Goal: Book appointment/travel/reservation

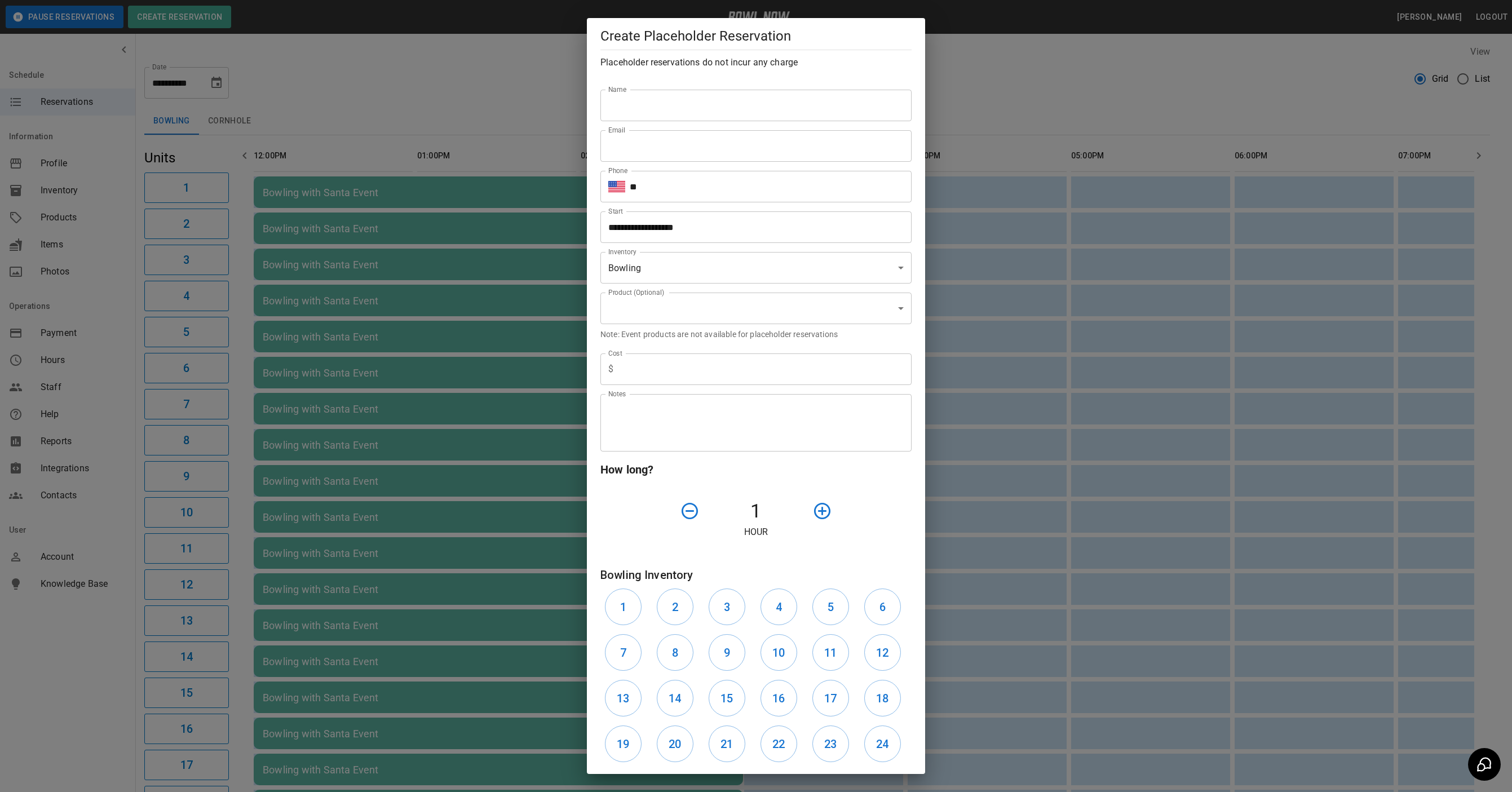
click at [535, 97] on div "**********" at bounding box center [756, 396] width 1512 height 792
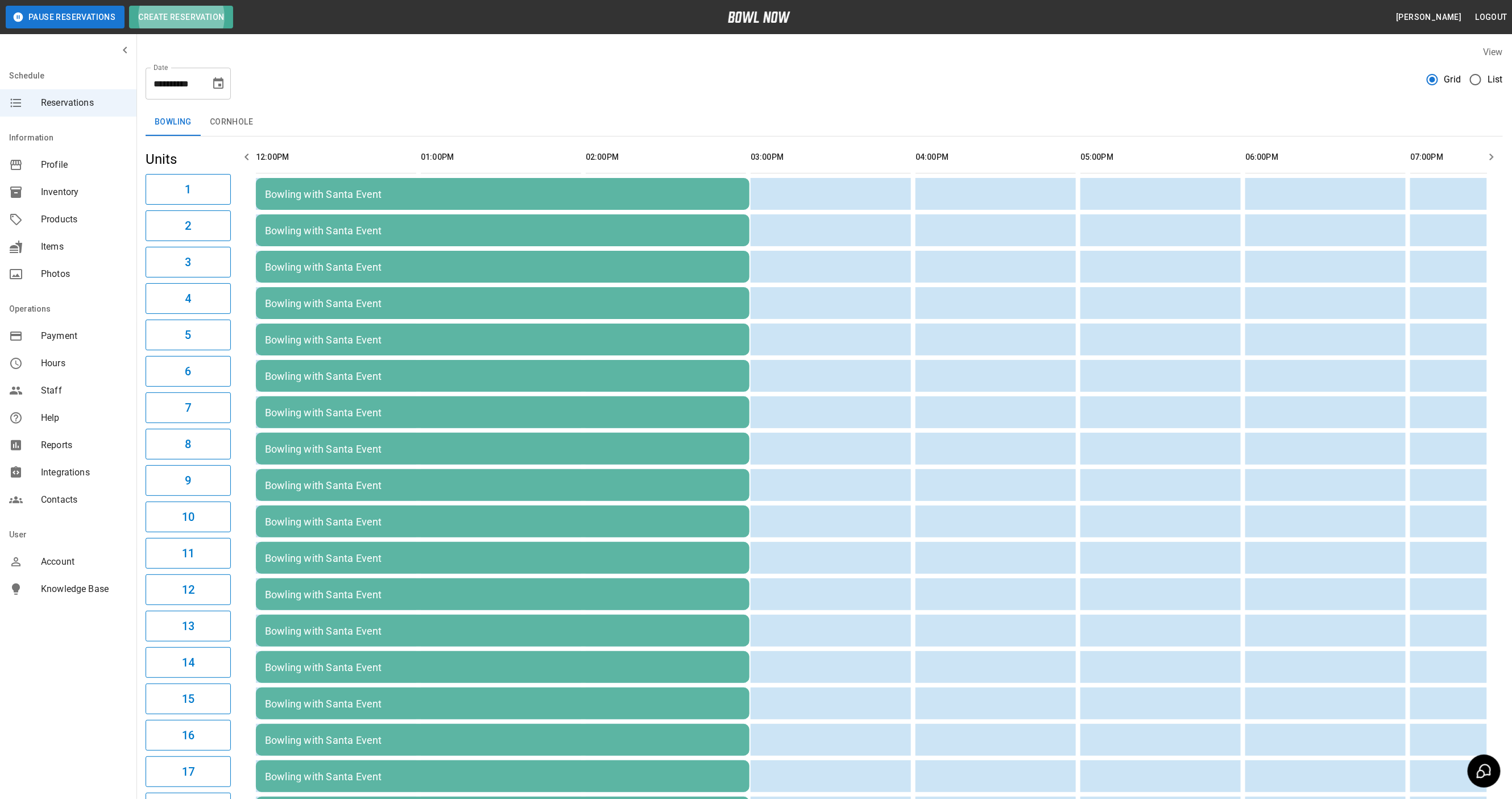
click at [225, 82] on button "Choose date, selected date is Dec 20, 2025" at bounding box center [218, 84] width 22 height 23
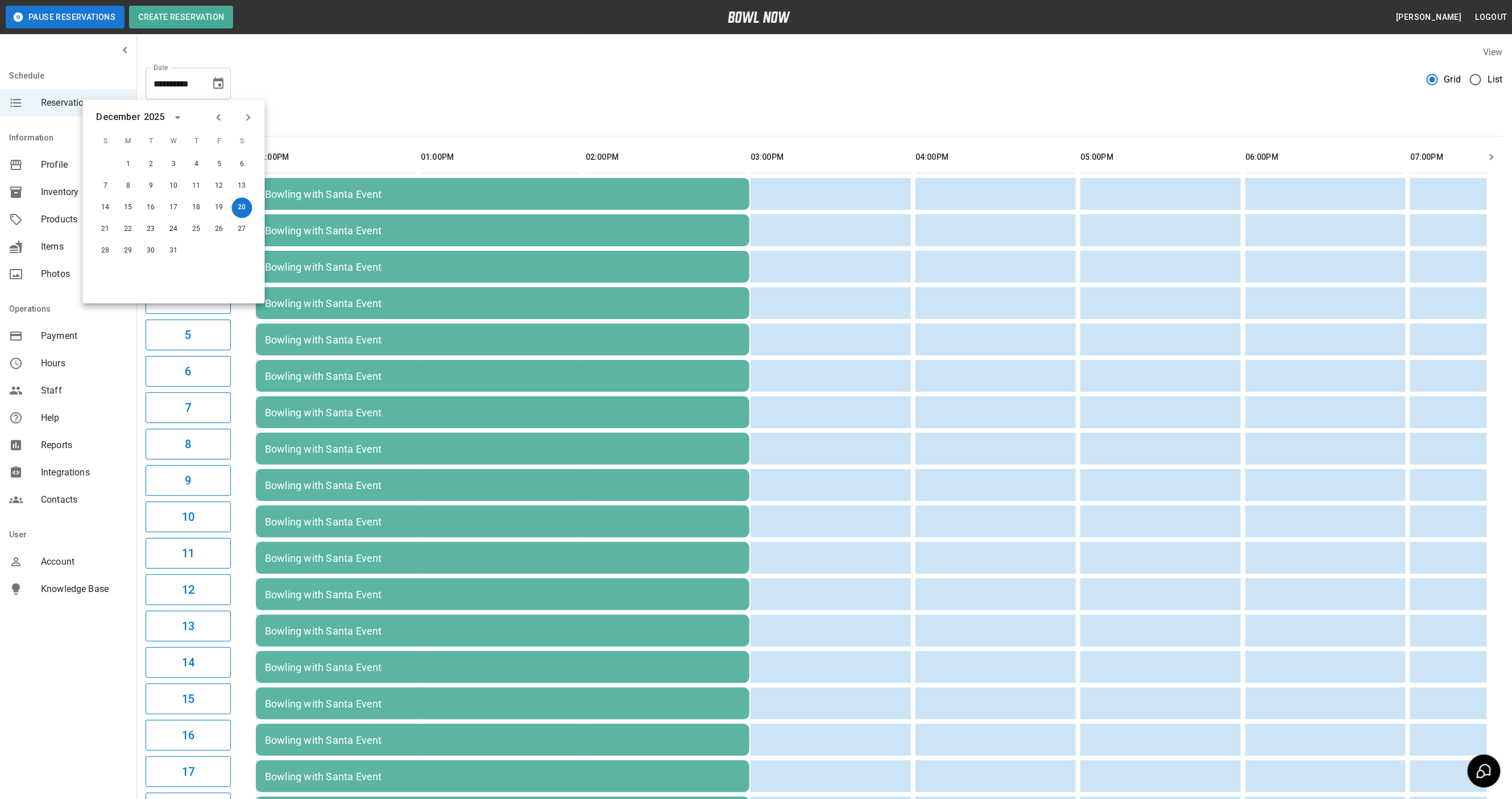
click at [227, 118] on button "Previous month" at bounding box center [218, 117] width 20 height 20
click at [239, 118] on button "Next month" at bounding box center [248, 117] width 20 height 20
click at [249, 155] on div "4" at bounding box center [242, 165] width 22 height 21
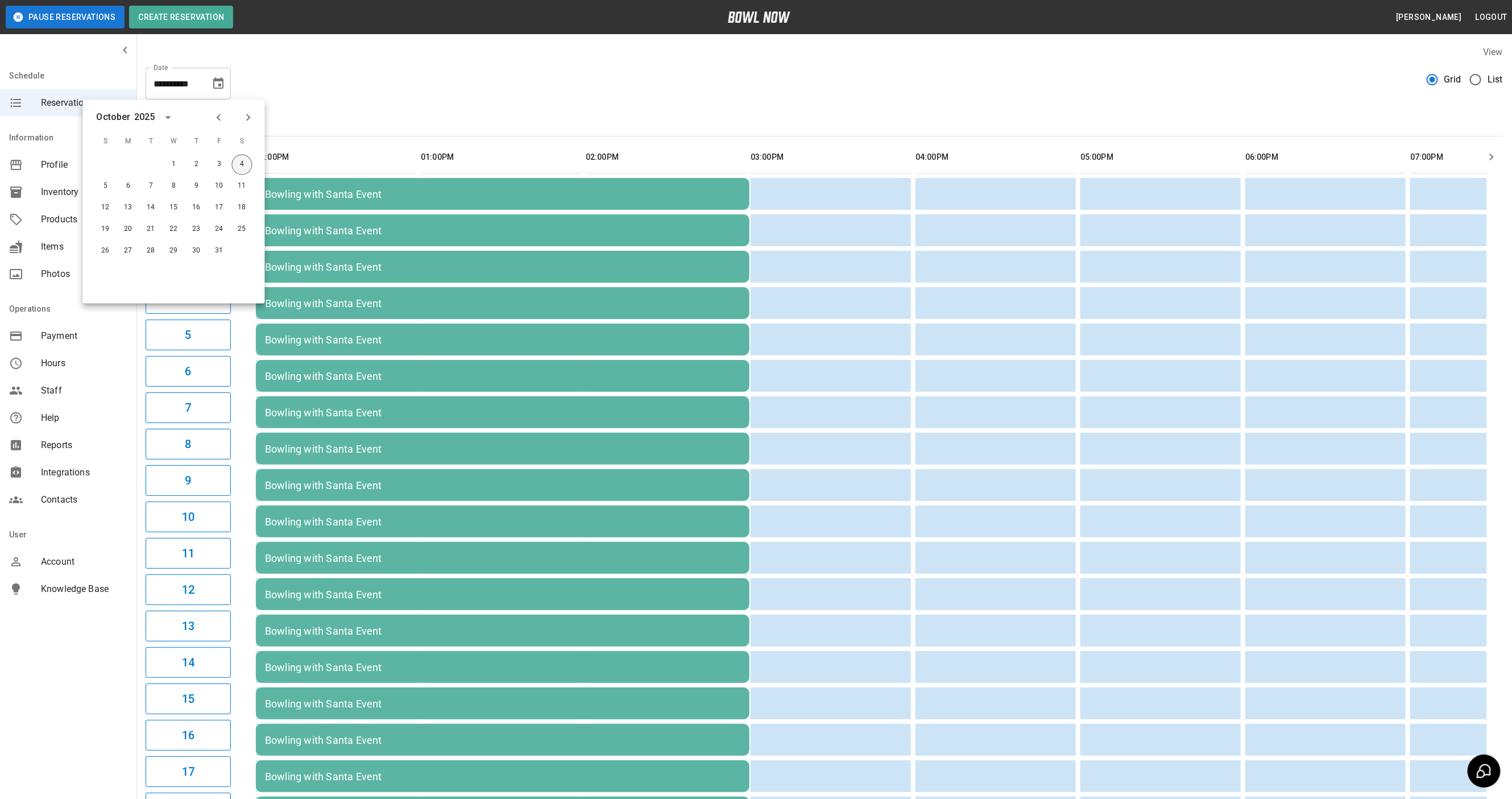
click at [246, 161] on button "4" at bounding box center [242, 165] width 21 height 21
type input "**********"
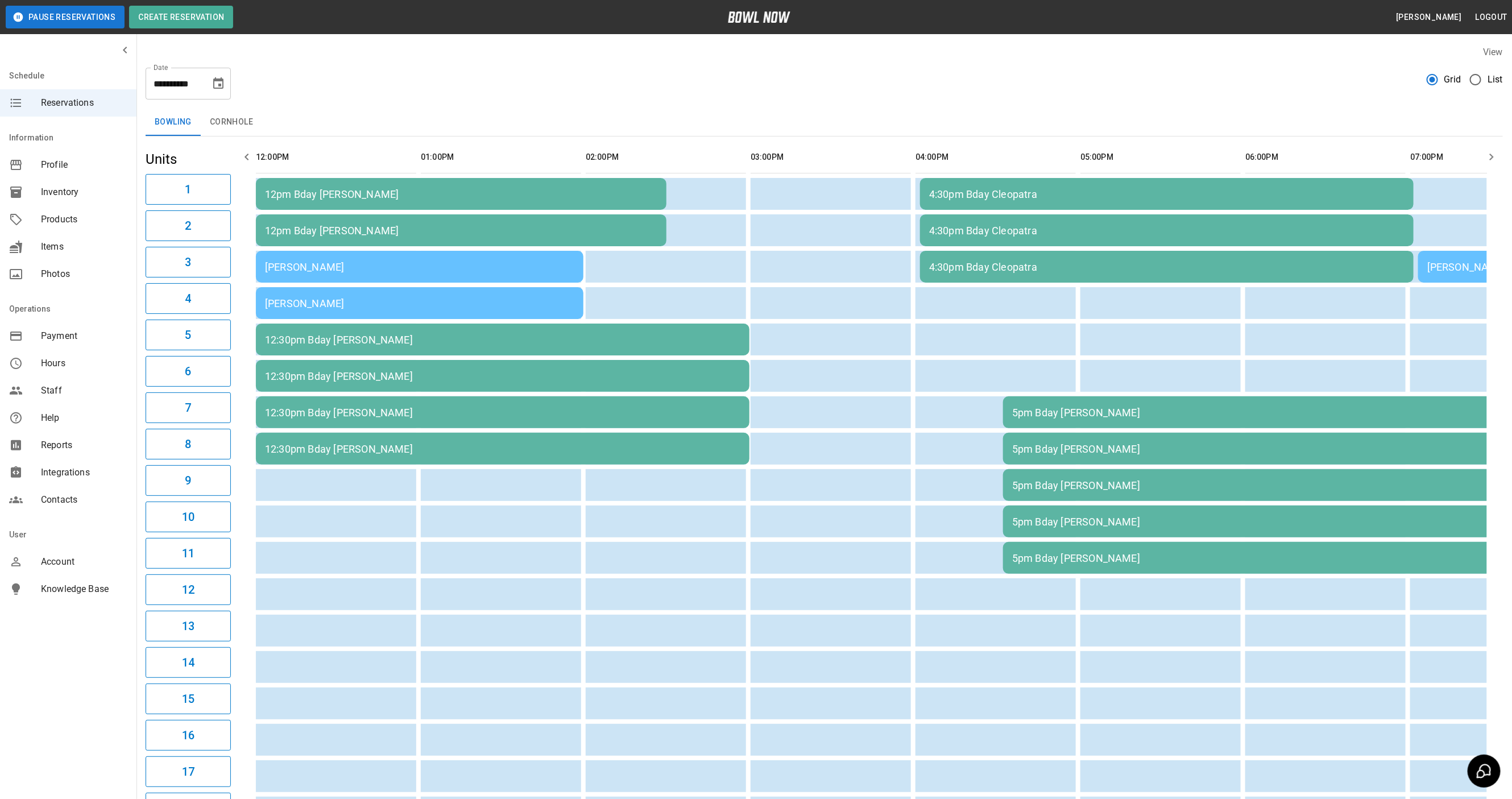
click at [310, 269] on div "[PERSON_NAME]" at bounding box center [420, 267] width 309 height 12
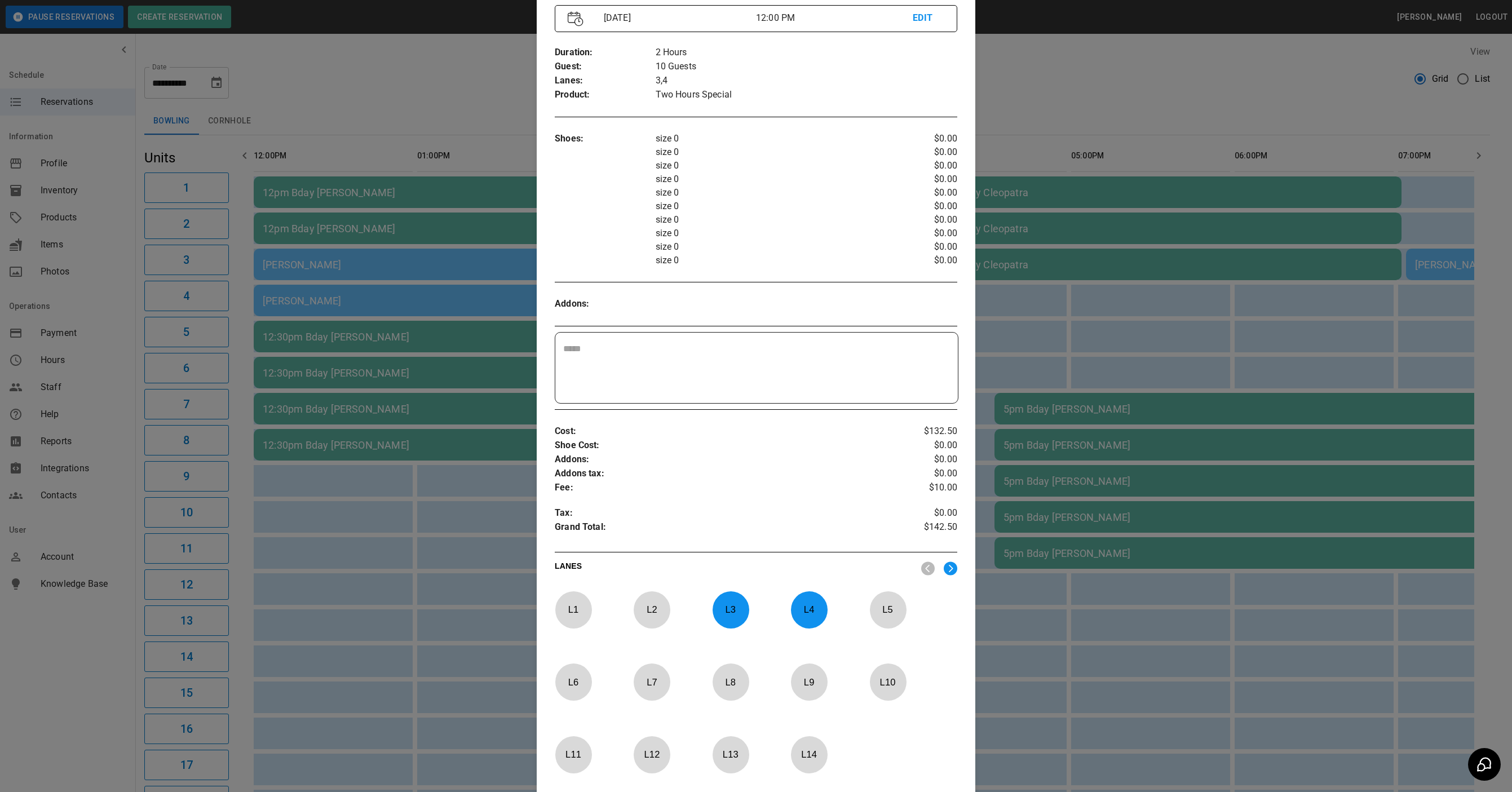
scroll to position [271, 0]
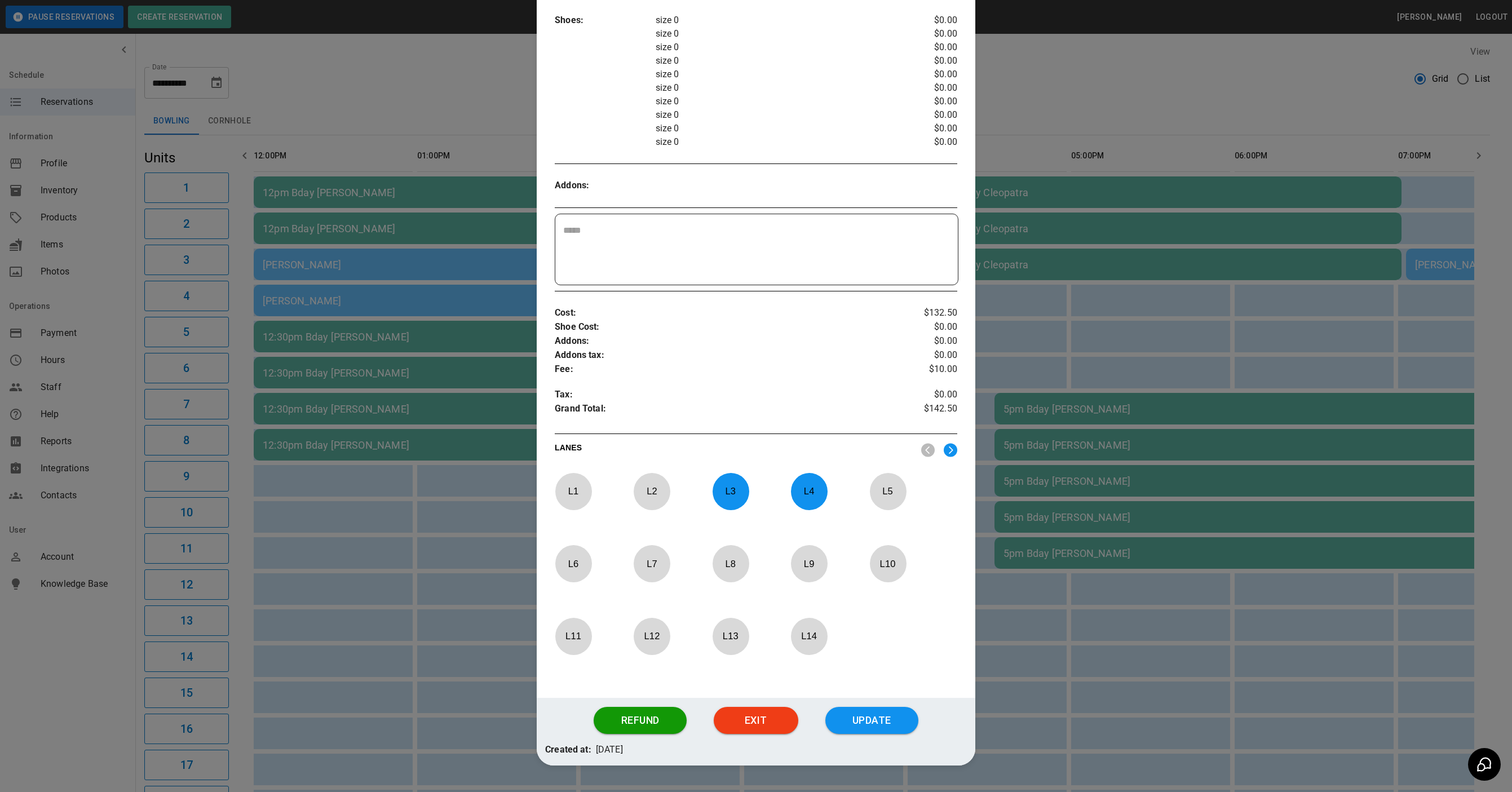
click at [730, 505] on p "L 3" at bounding box center [730, 491] width 37 height 26
click at [794, 500] on p "L 4" at bounding box center [809, 491] width 37 height 26
drag, startPoint x: 712, startPoint y: 645, endPoint x: 729, endPoint y: 645, distance: 17.0
click at [714, 645] on p "L 13" at bounding box center [730, 636] width 37 height 26
click at [791, 645] on p "L 14" at bounding box center [809, 636] width 37 height 26
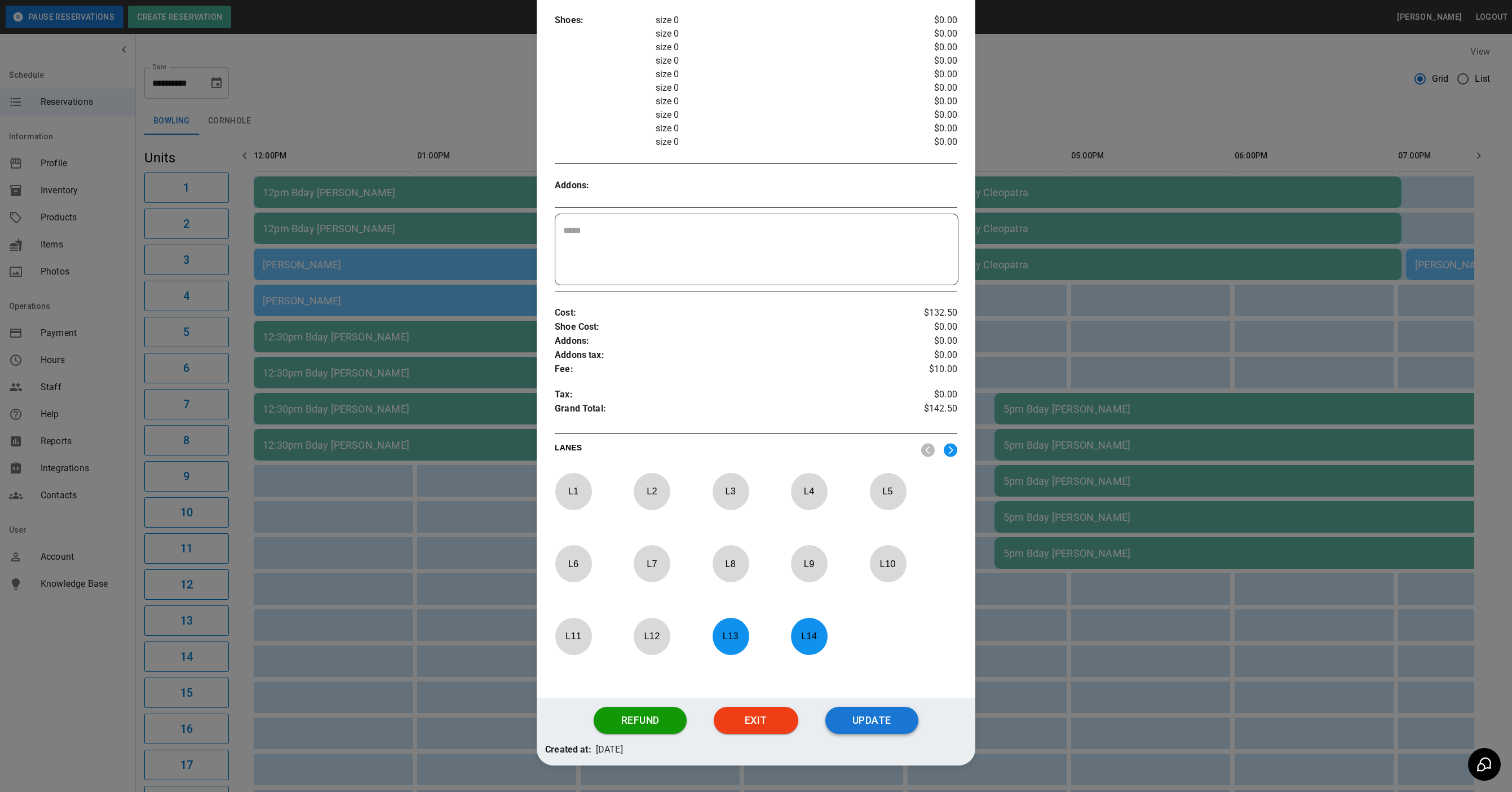
click at [848, 714] on button "Update" at bounding box center [872, 720] width 93 height 27
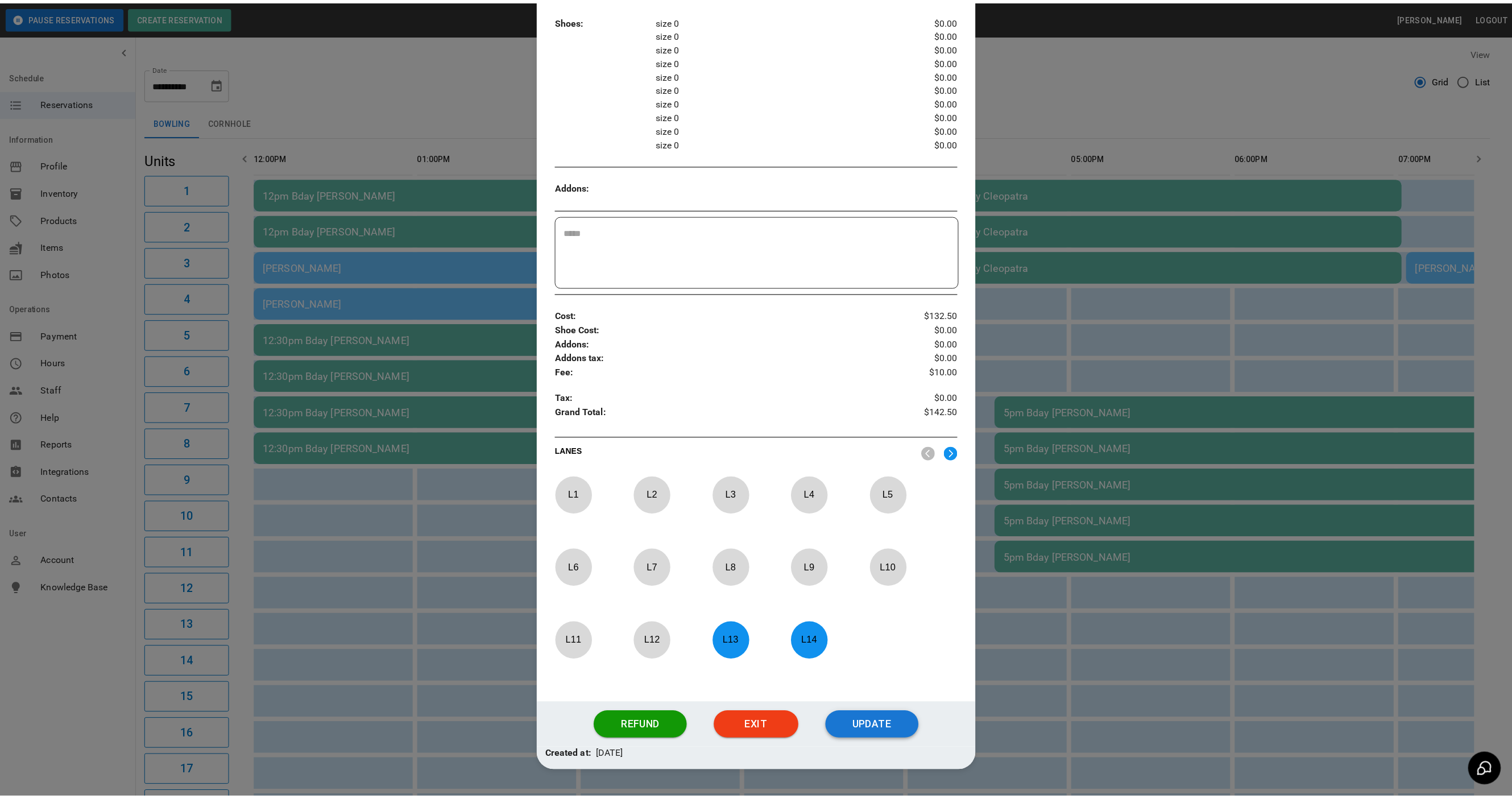
scroll to position [248, 0]
